Goal: Browse casually: Explore the website without a specific task or goal

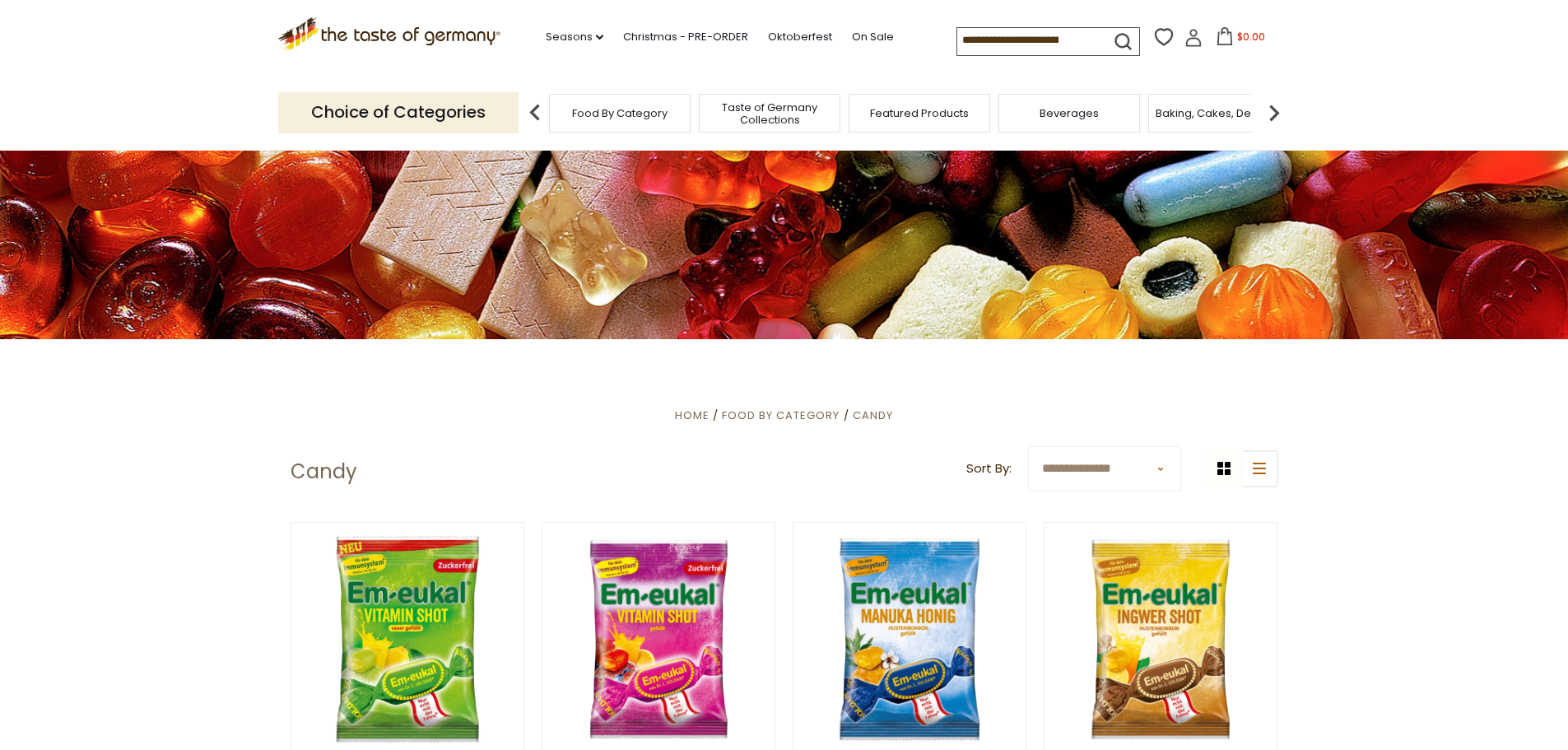
scroll to position [190, 0]
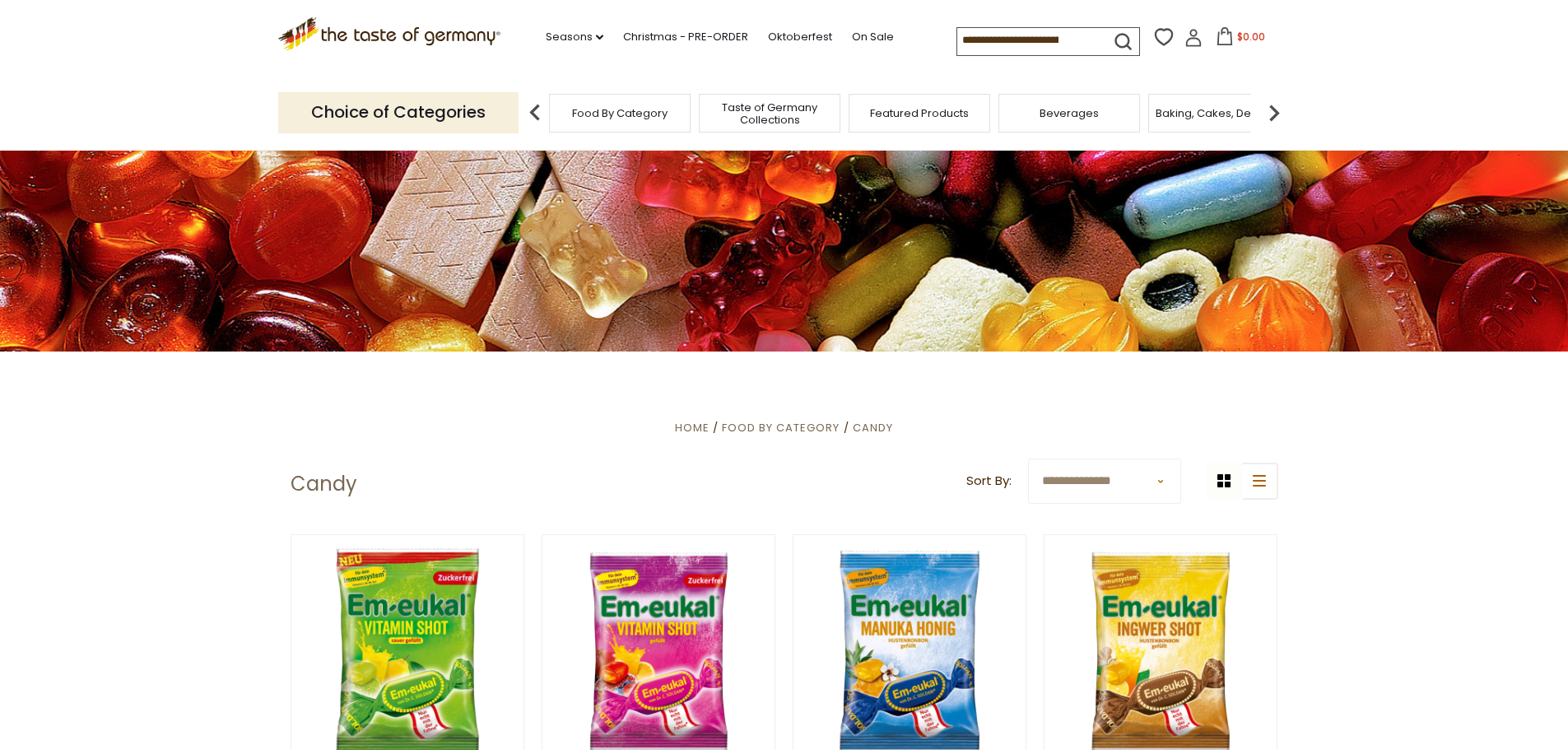
click at [1209, 113] on span "Baking, Cakes, Desserts" at bounding box center [1219, 113] width 128 height 12
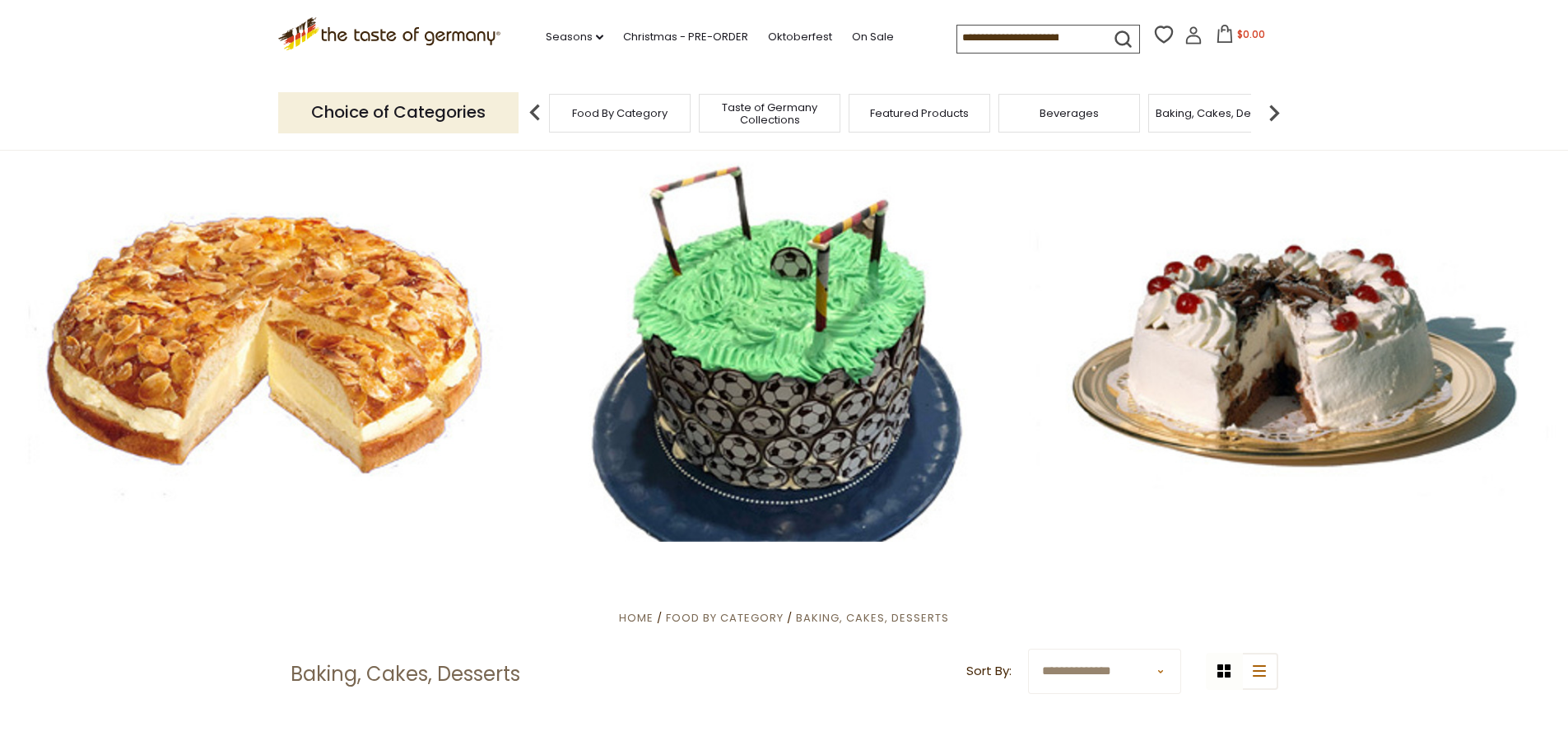
click at [598, 113] on span "Food By Category" at bounding box center [619, 113] width 95 height 12
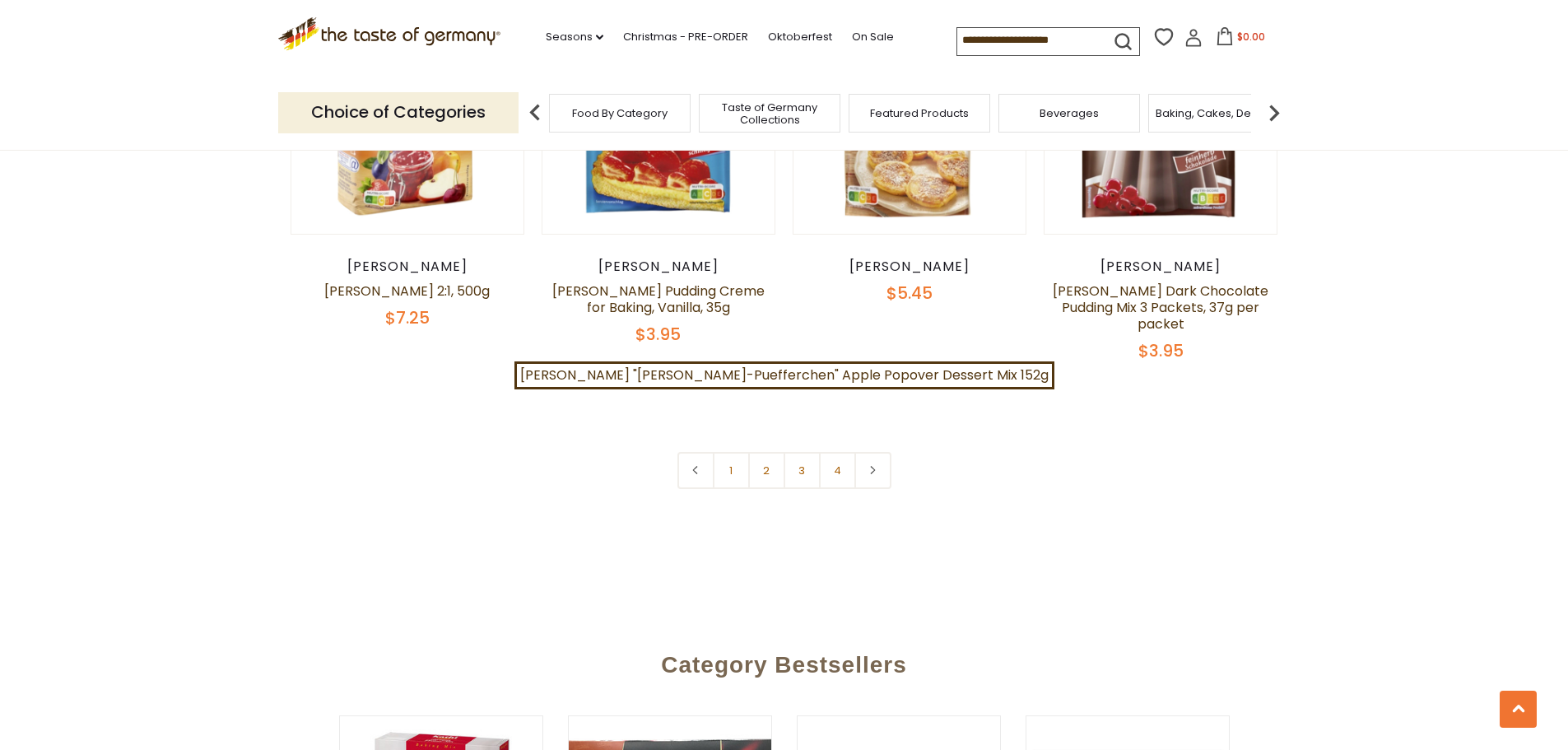
scroll to position [3704, 0]
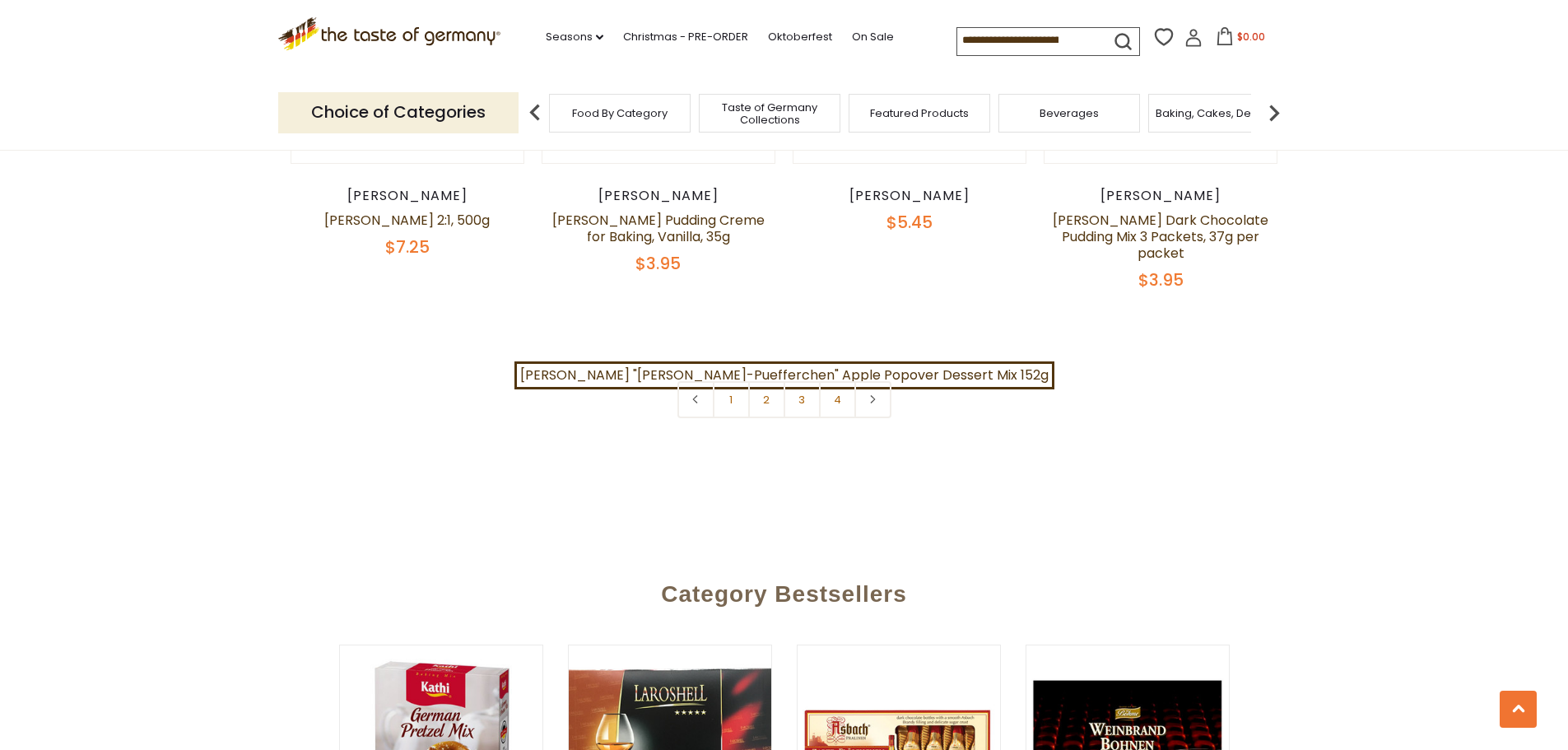
click at [764, 381] on link "2" at bounding box center [766, 399] width 37 height 37
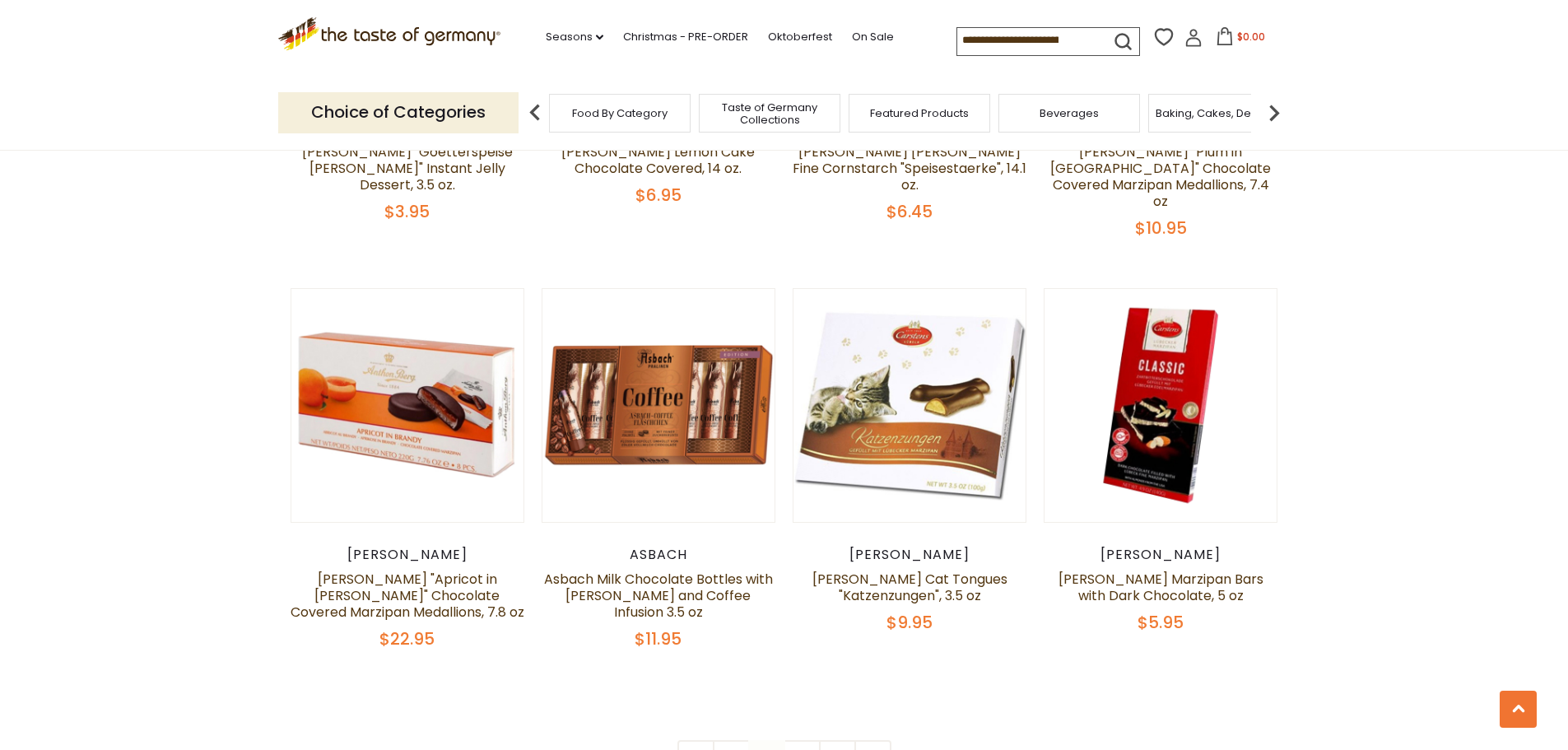
scroll to position [3385, 0]
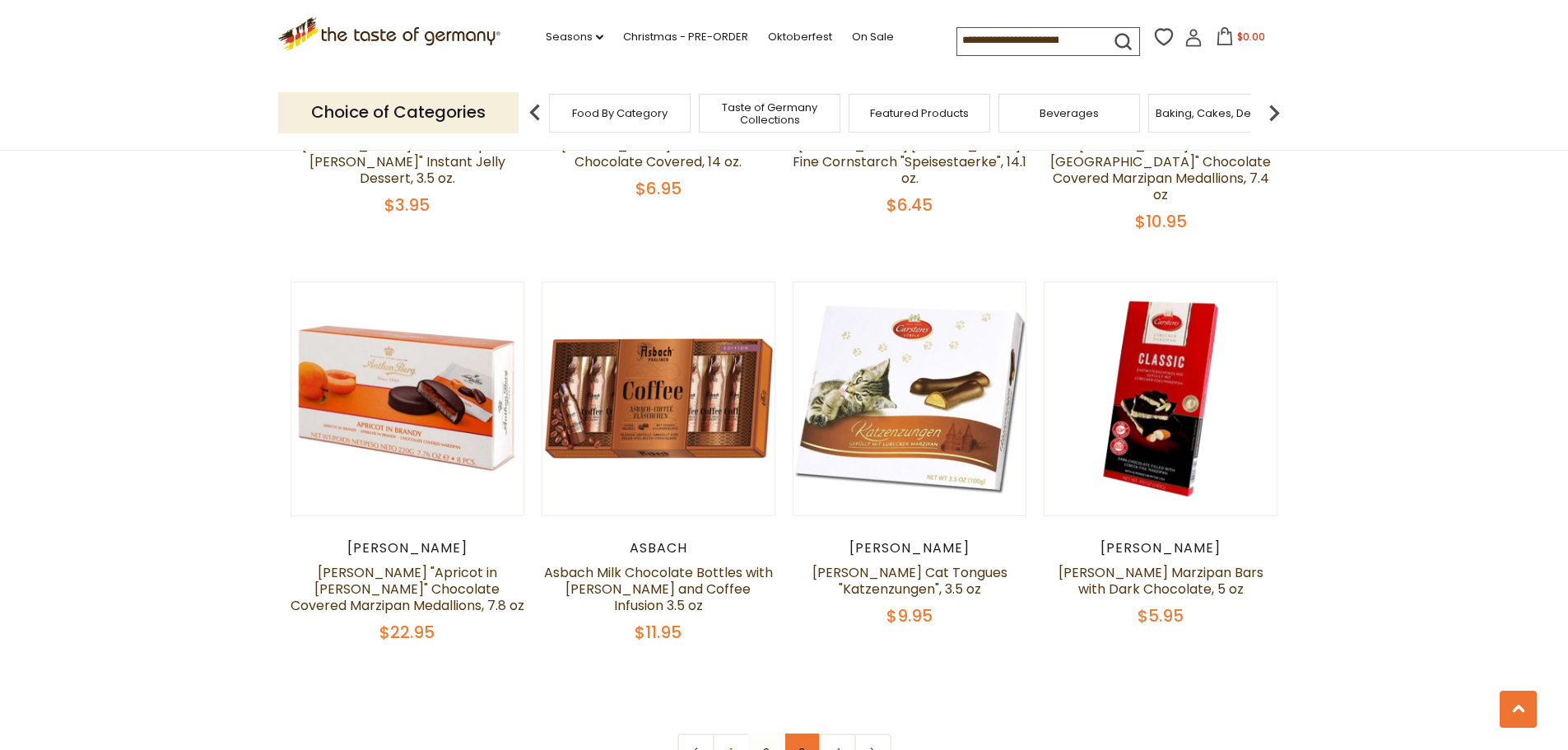
click at [802, 734] on link "3" at bounding box center [802, 752] width 37 height 37
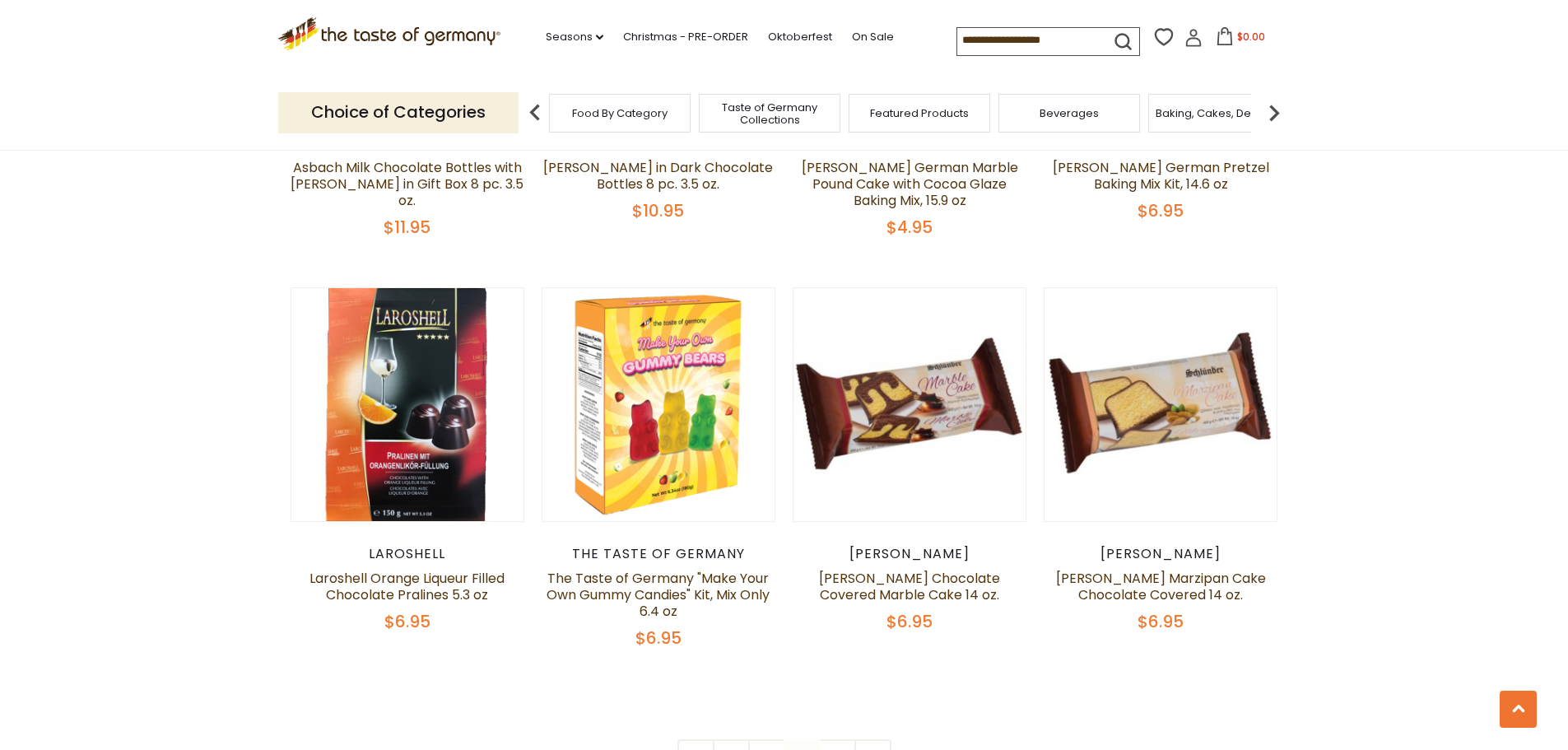
scroll to position [3302, 0]
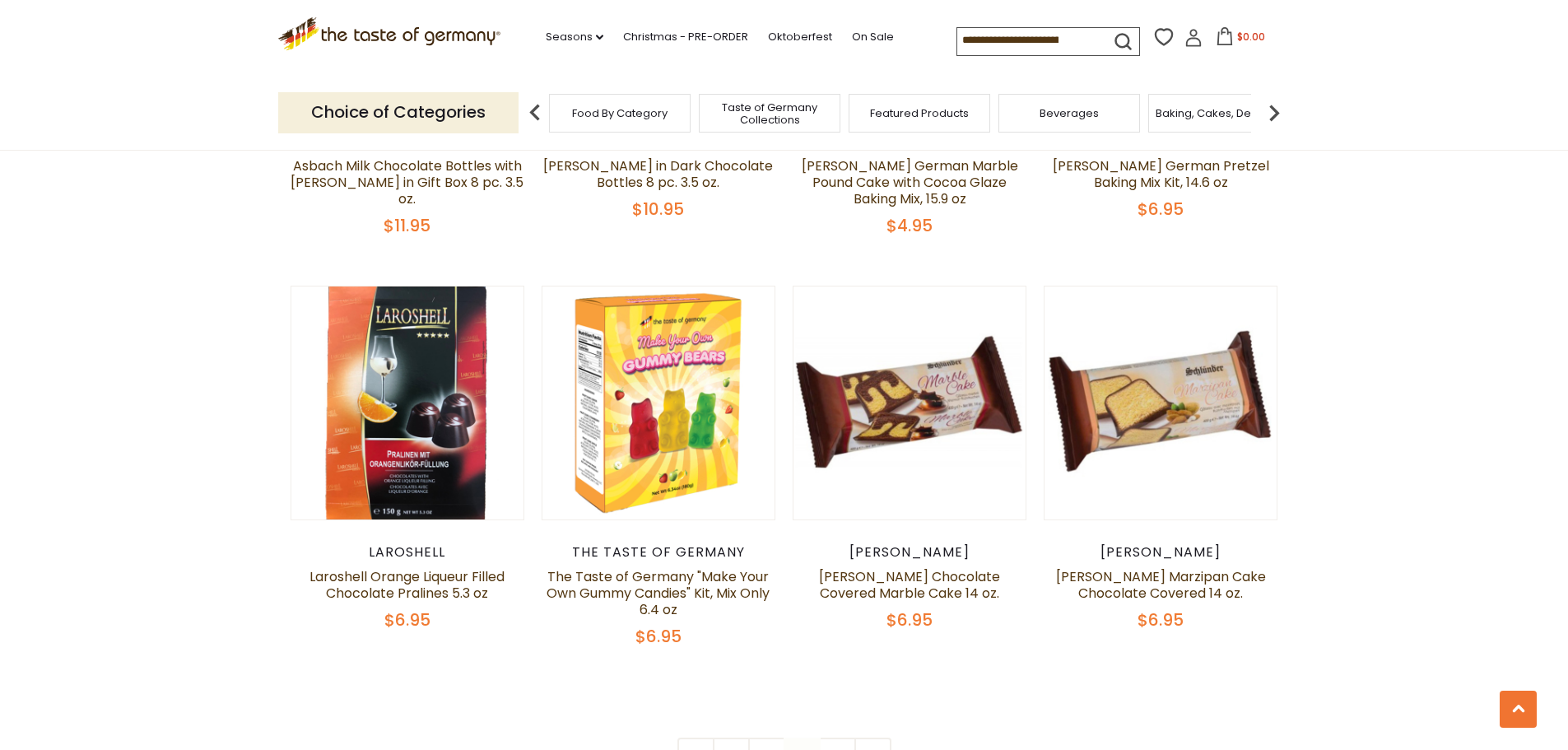
click at [785, 109] on span "Taste of Germany Collections" at bounding box center [769, 113] width 131 height 25
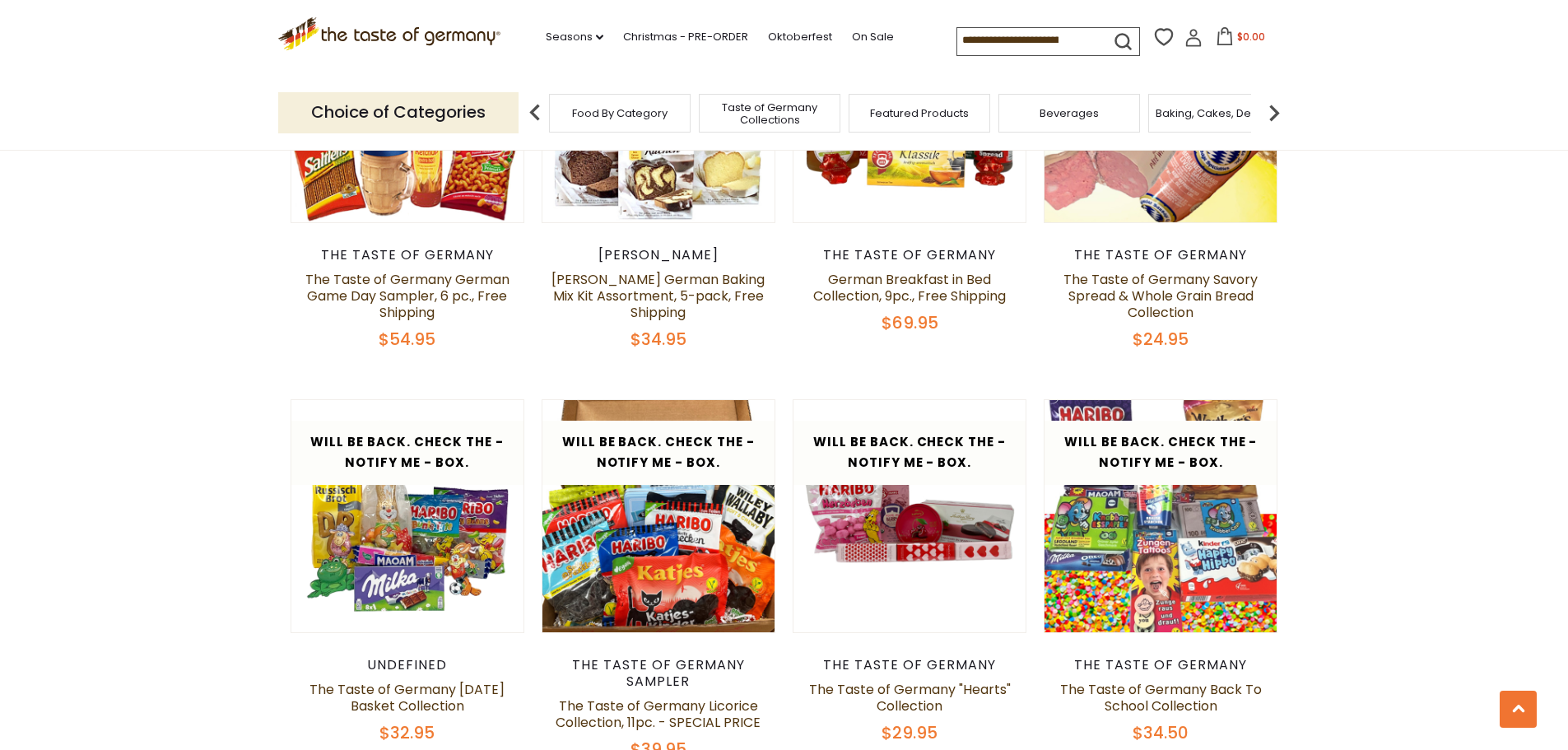
scroll to position [2387, 0]
